Goal: Transaction & Acquisition: Purchase product/service

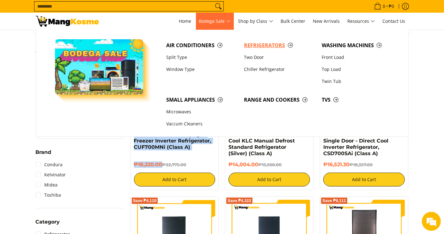
click at [262, 47] on span "Refrigerators" at bounding box center [279, 45] width 71 height 8
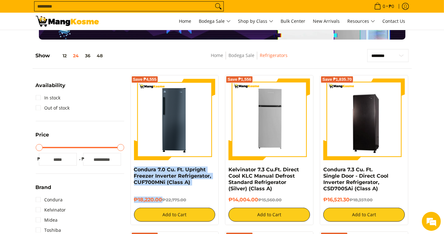
drag, startPoint x: 159, startPoint y: 197, endPoint x: 133, endPoint y: 169, distance: 37.8
click at [133, 169] on div "Save ₱4,555 Condura 7.0 Cu. Ft. Upright Freezer Inverter Refrigerator, CUF700MN…" at bounding box center [175, 150] width 89 height 150
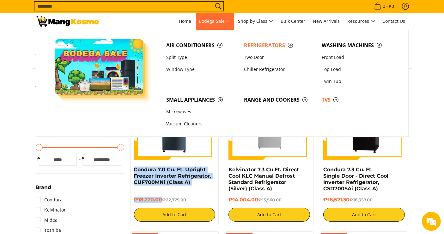
click at [331, 98] on span "TVs" at bounding box center [357, 100] width 71 height 8
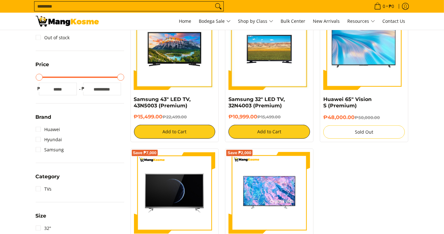
scroll to position [140, 0]
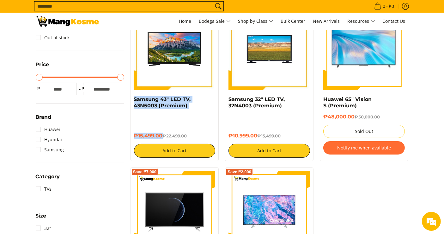
drag, startPoint x: 159, startPoint y: 134, endPoint x: 129, endPoint y: 101, distance: 44.8
click at [129, 101] on div "Save ₱7,000 Samsung 43" LED TV, 43N5003 (Premium) ₱15,499.00 ₱22,499.00 Add to …" at bounding box center [174, 83] width 95 height 156
copy div "Samsung 43" LED TV, 43N5003 (Premium) ₱15,499.00"
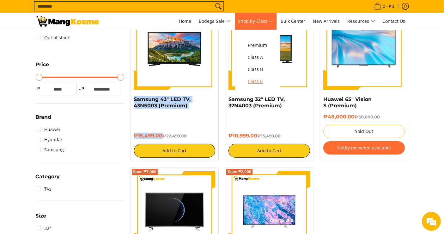
click at [260, 83] on span "Class C" at bounding box center [257, 81] width 19 height 8
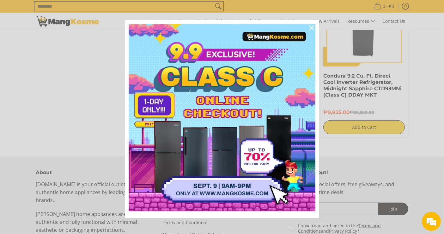
scroll to position [492, 0]
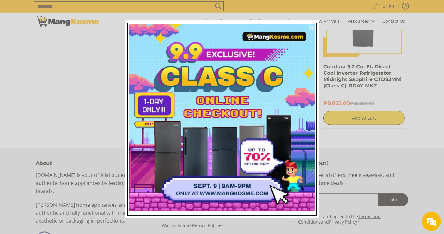
click at [222, 136] on img "Marketing offer form" at bounding box center [222, 117] width 187 height 187
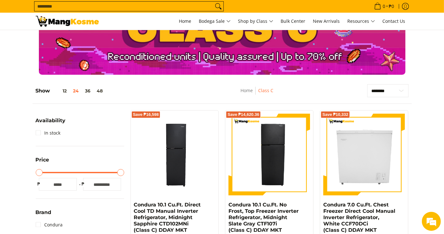
scroll to position [105, 0]
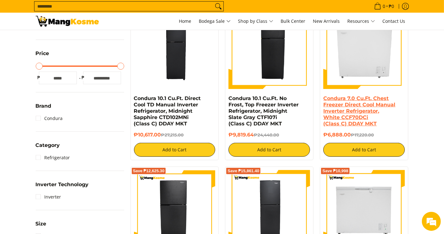
scroll to position [140, 0]
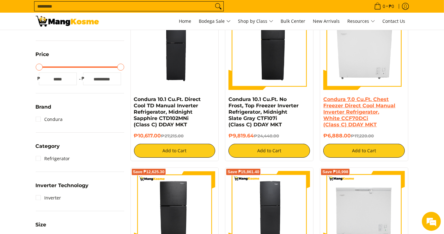
click at [363, 113] on link "Condura 7.0 Cu.Ft. Chest Freezer Direct Cool Manual Inverter Refrigerator, Whit…" at bounding box center [360, 111] width 72 height 31
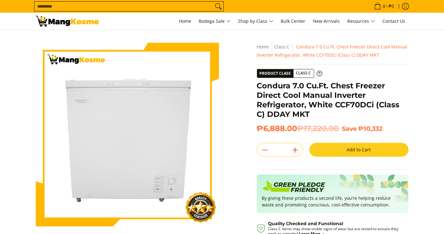
click at [297, 151] on icon "Add" at bounding box center [295, 150] width 9 height 9
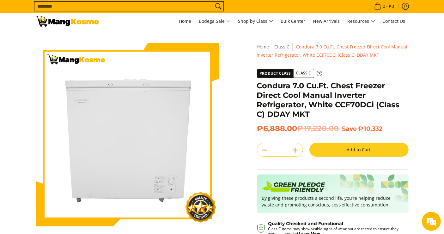
click at [297, 151] on icon "Add" at bounding box center [295, 150] width 9 height 9
type input "*"
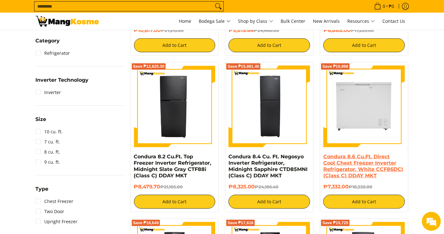
click at [345, 161] on link "Condura 8.6 Cu.Ft. Direct Cool Chest Freezer Inverter Refrigerator, White CCF86…" at bounding box center [364, 165] width 80 height 25
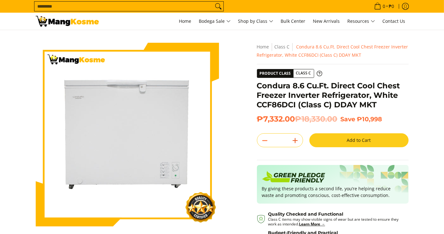
click at [295, 141] on icon "Add" at bounding box center [295, 140] width 9 height 9
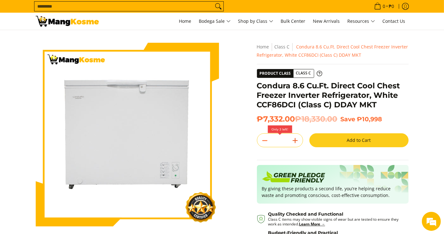
click at [295, 141] on icon "Add" at bounding box center [295, 140] width 9 height 9
type input "*"
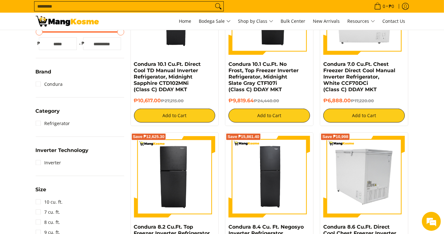
scroll to position [246, 0]
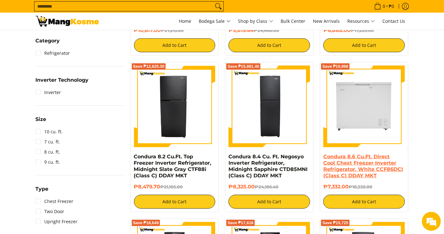
click at [373, 154] on link "Condura 8.6 Cu.Ft. Direct Cool Chest Freezer Inverter Refrigerator, White CCF86…" at bounding box center [364, 165] width 80 height 25
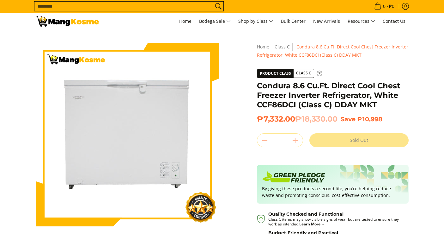
click at [300, 140] on div "Quantity * . Sold Out" at bounding box center [333, 140] width 152 height 14
